Goal: Information Seeking & Learning: Find specific fact

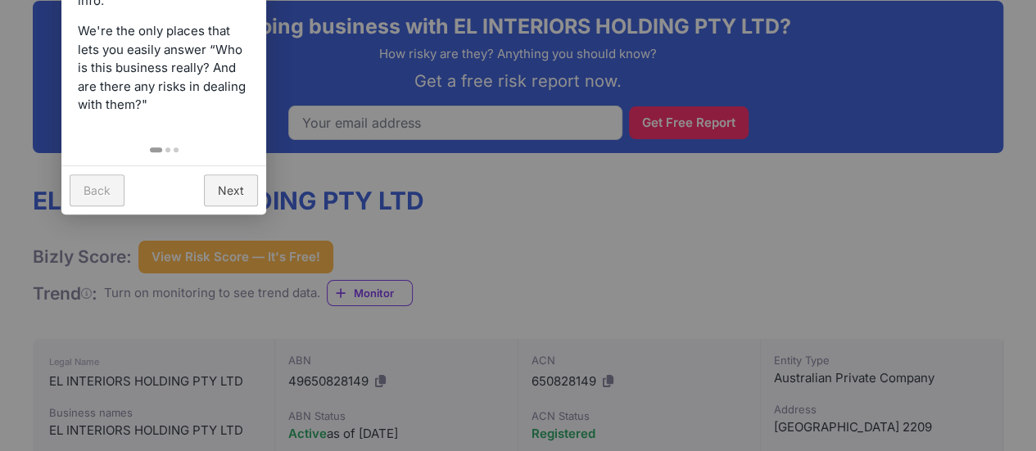
scroll to position [244, 0]
click at [226, 186] on link "Next" at bounding box center [231, 190] width 54 height 32
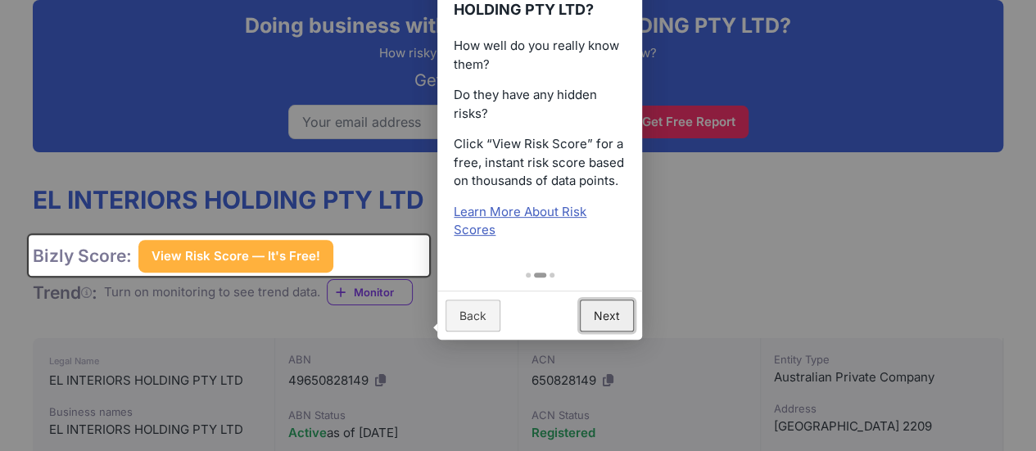
scroll to position [0, 0]
click at [609, 322] on link "Next" at bounding box center [607, 316] width 54 height 32
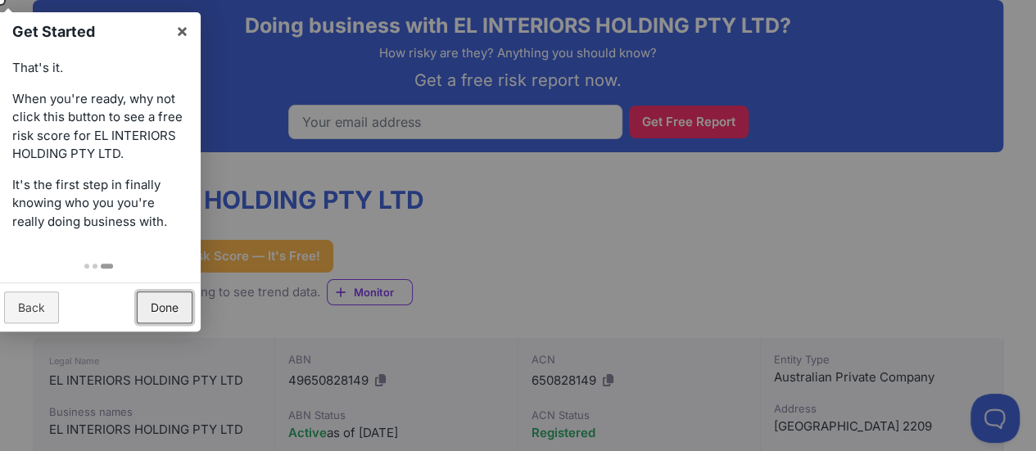
click at [177, 299] on link "Done" at bounding box center [165, 308] width 56 height 32
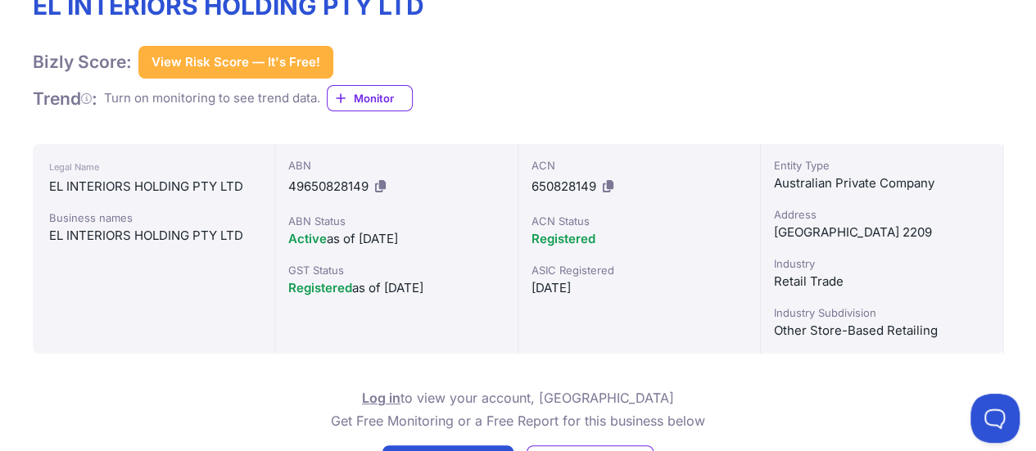
scroll to position [439, 0]
drag, startPoint x: 779, startPoint y: 232, endPoint x: 850, endPoint y: 236, distance: 71.4
click at [850, 236] on div "[GEOGRAPHIC_DATA] 2209" at bounding box center [881, 232] width 215 height 20
click at [857, 245] on div "Entity Type Australian Private Company Address [GEOGRAPHIC_DATA] 2209 Industry …" at bounding box center [882, 248] width 242 height 210
drag, startPoint x: 772, startPoint y: 232, endPoint x: 876, endPoint y: 233, distance: 104.0
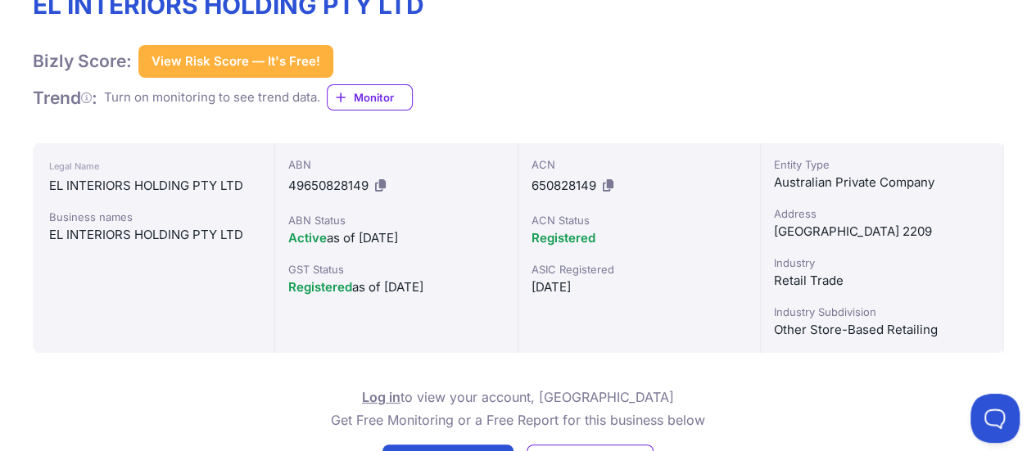
click at [876, 233] on div "Entity Type Australian Private Company Address [GEOGRAPHIC_DATA] 2209 Industry …" at bounding box center [882, 248] width 242 height 210
click at [882, 239] on div "[GEOGRAPHIC_DATA] 2209" at bounding box center [881, 232] width 215 height 20
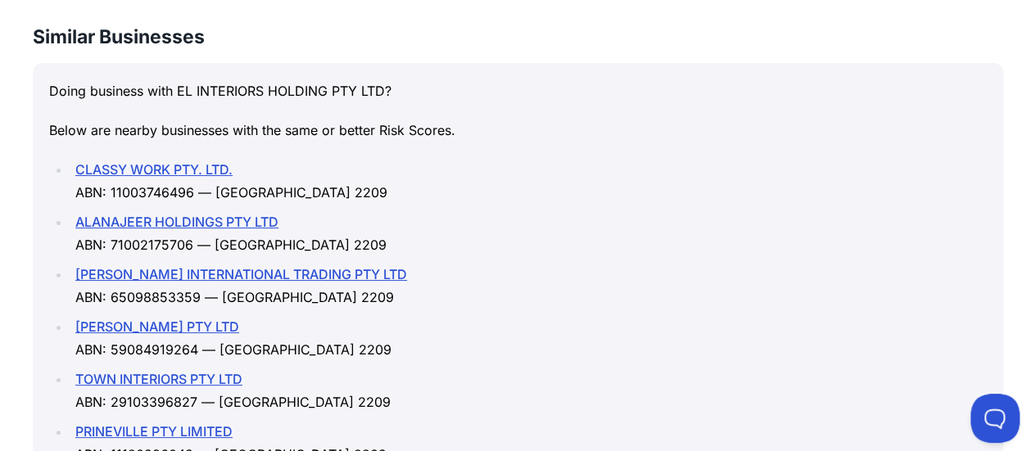
scroll to position [2336, 0]
